Goal: Navigation & Orientation: Find specific page/section

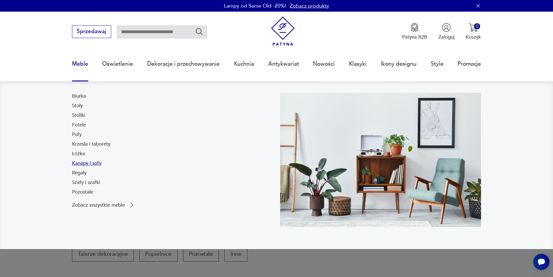
click at [94, 166] on link "Kanapy i sofy" at bounding box center [86, 163] width 29 height 7
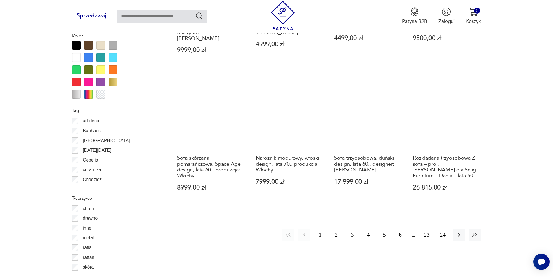
scroll to position [658, 0]
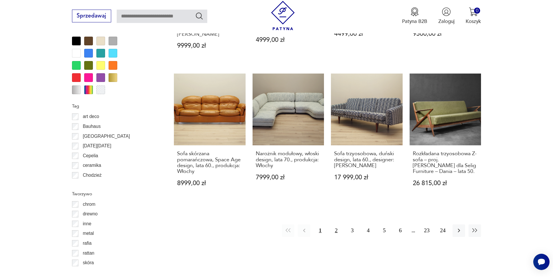
click at [336, 224] on button "2" at bounding box center [336, 230] width 12 height 12
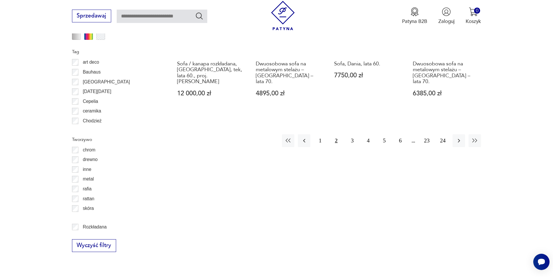
scroll to position [745, 0]
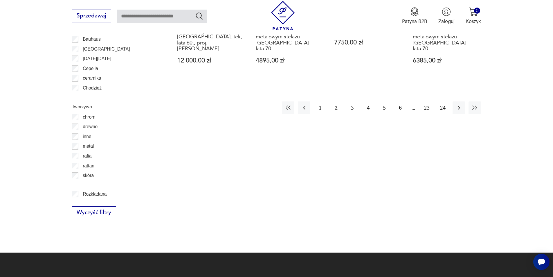
click at [354, 103] on button "3" at bounding box center [352, 107] width 12 height 12
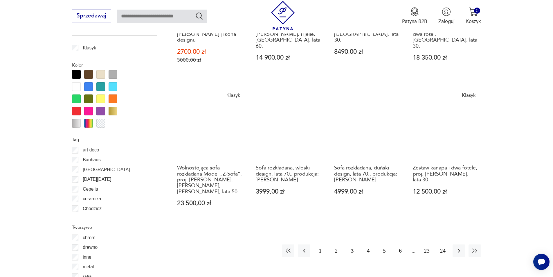
scroll to position [629, 0]
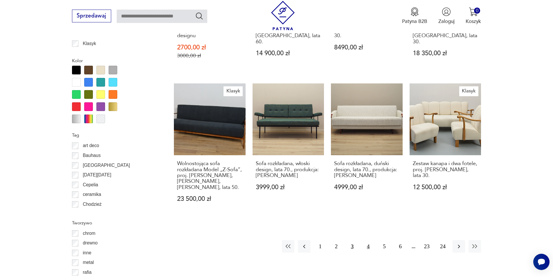
click at [367, 240] on button "4" at bounding box center [368, 246] width 12 height 12
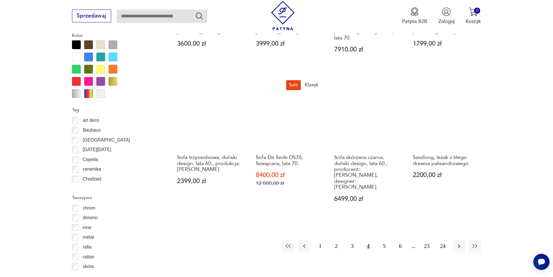
scroll to position [745, 0]
